Goal: Transaction & Acquisition: Purchase product/service

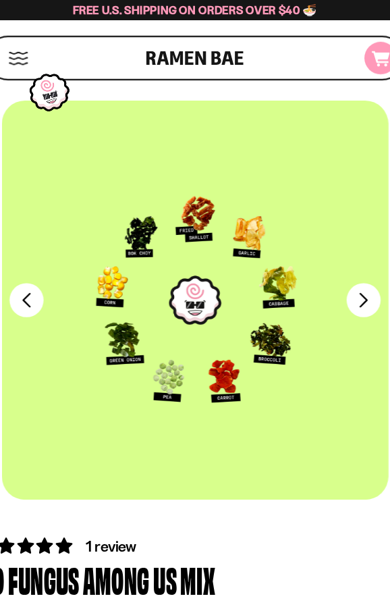
click at [358, 53] on icon at bounding box center [358, 52] width 16 height 14
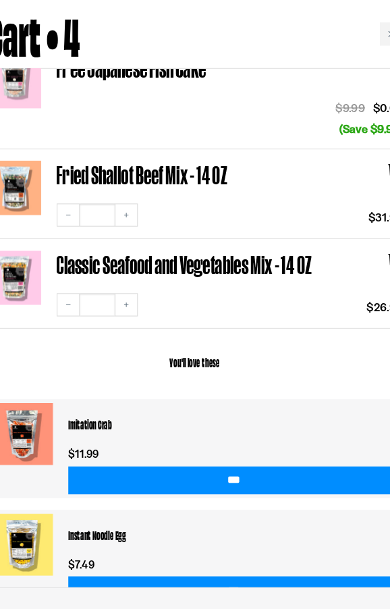
scroll to position [317, 0]
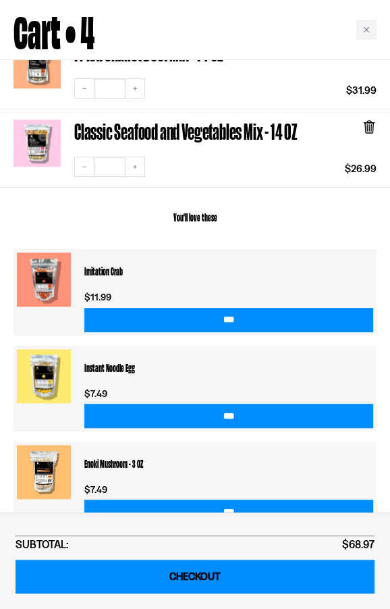
click at [211, 574] on link "CHECKOUT" at bounding box center [195, 577] width 359 height 34
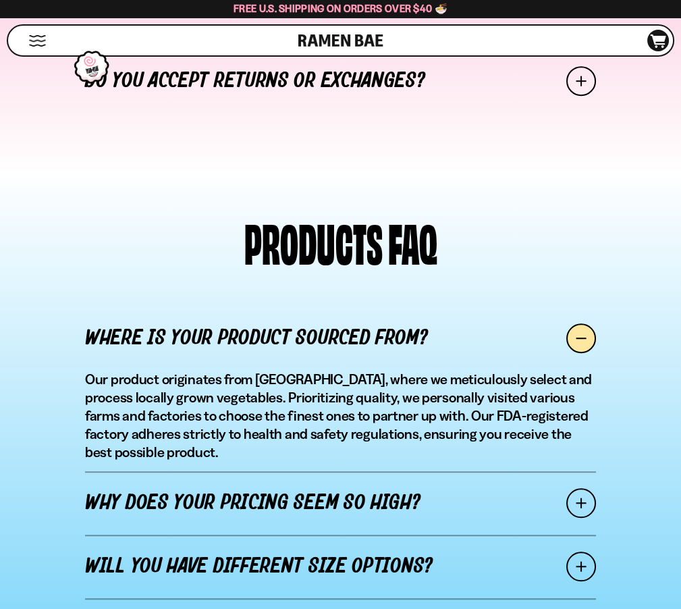
scroll to position [965, 0]
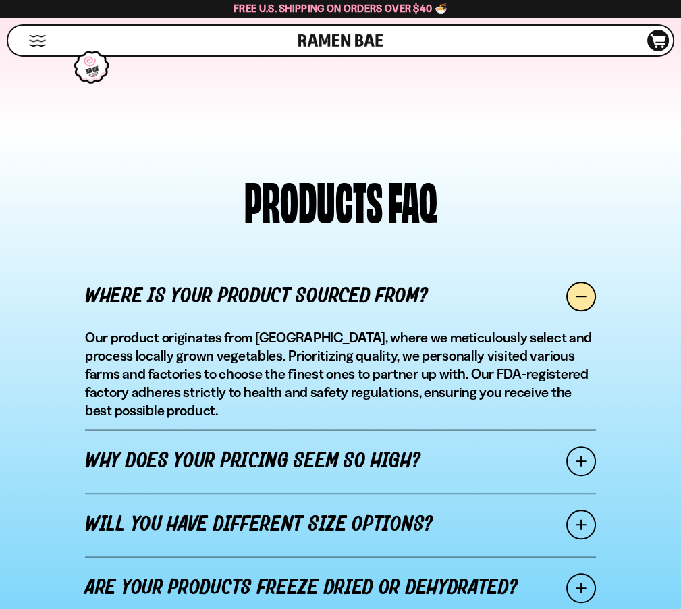
click at [496, 429] on link "Why does your pricing seem so high?" at bounding box center [340, 460] width 511 height 63
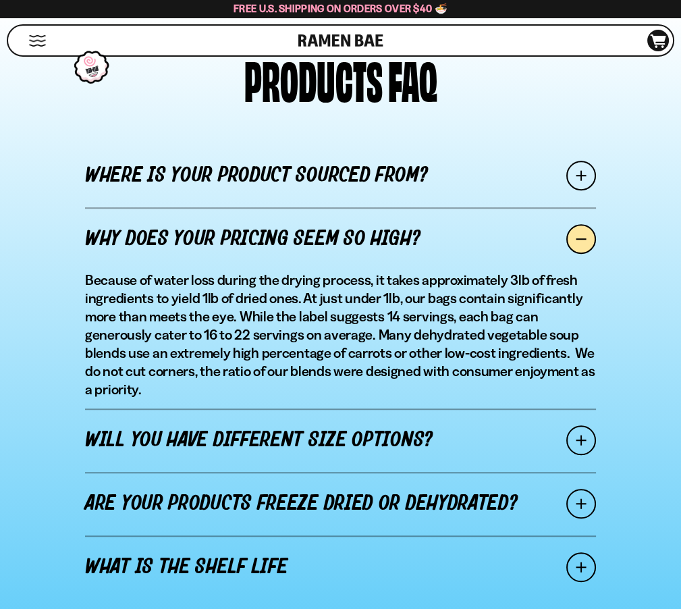
scroll to position [1084, 0]
